Goal: Task Accomplishment & Management: Complete application form

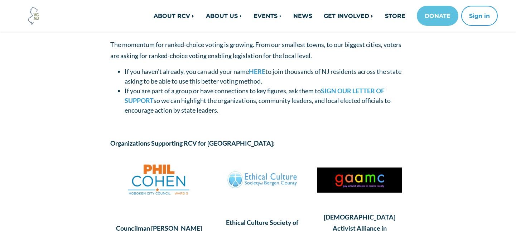
scroll to position [100, 0]
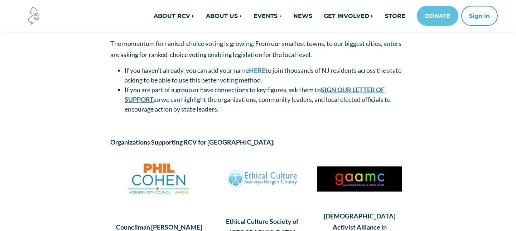
click at [370, 88] on link "SIGN OUR LETTER OF SUPPORT" at bounding box center [255, 95] width 260 height 18
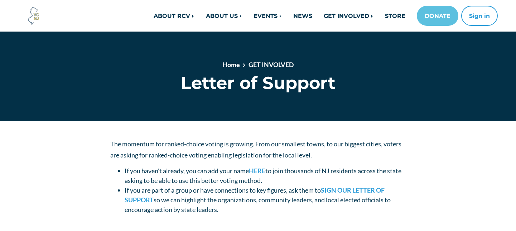
scroll to position [100, 0]
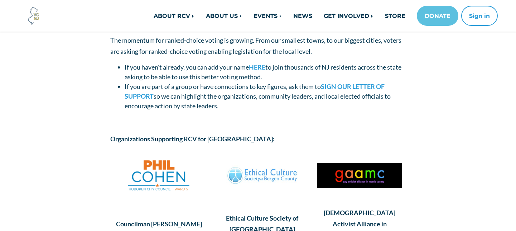
scroll to position [65, 0]
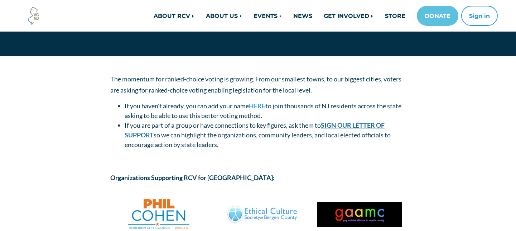
click at [341, 124] on link "SIGN OUR LETTER OF SUPPORT" at bounding box center [255, 130] width 260 height 18
